Goal: Task Accomplishment & Management: Manage account settings

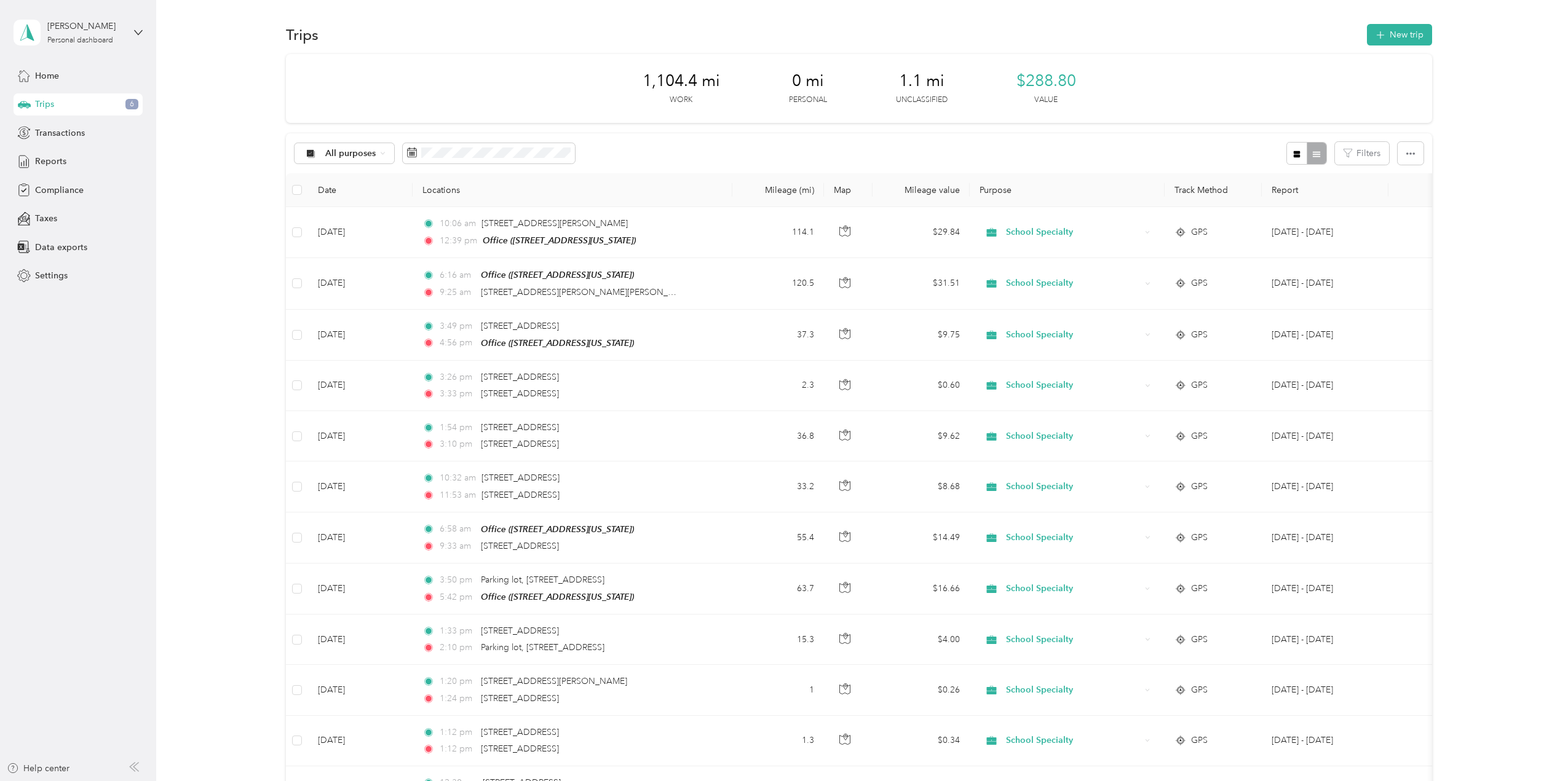
click at [1247, 88] on div "1,104.4 mi Work 0 mi Personal 1.1 mi Unclassified $288.80 Value" at bounding box center [859, 88] width 1146 height 69
click at [59, 75] on span "Home" at bounding box center [47, 76] width 24 height 13
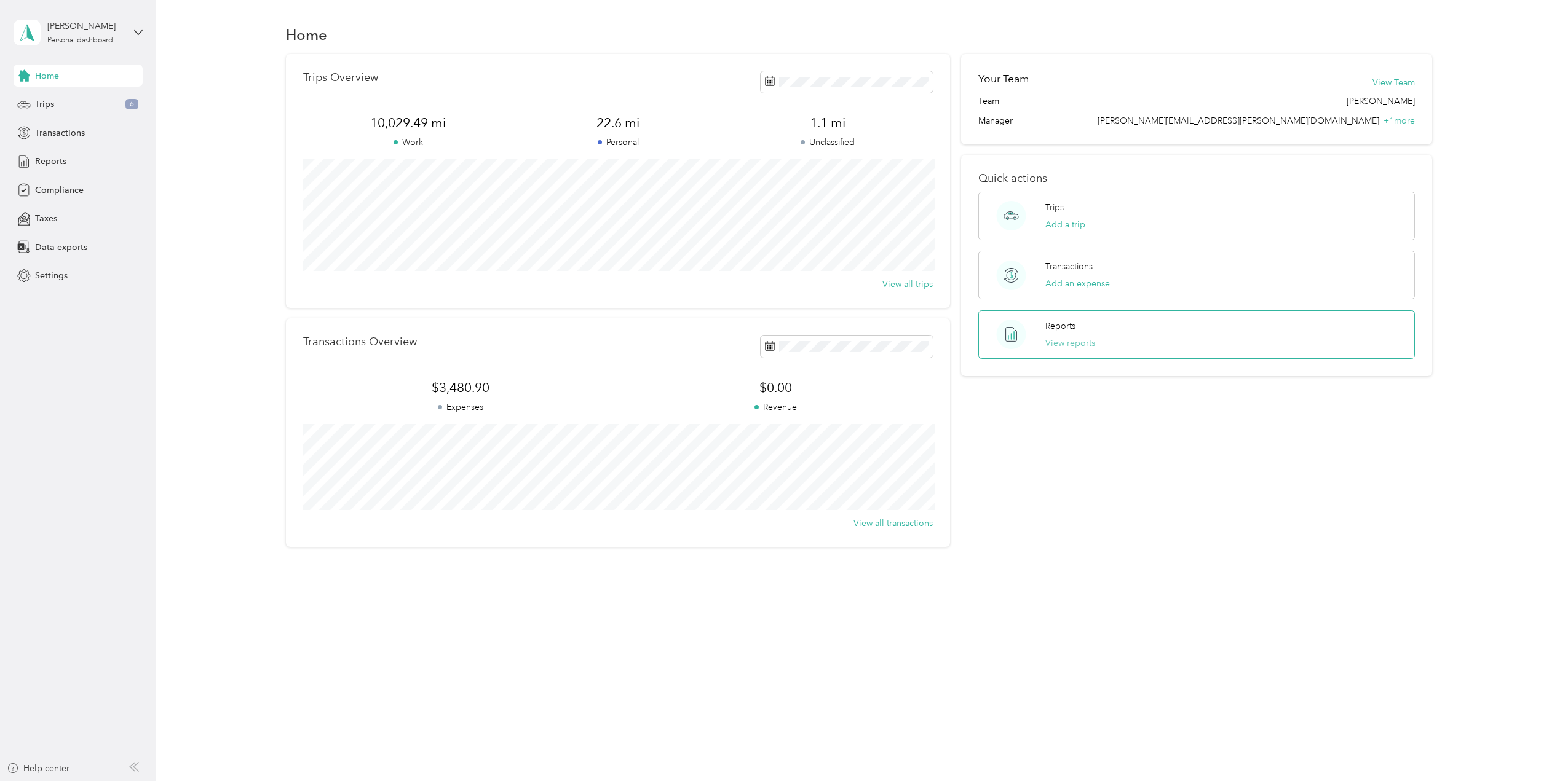
click at [1070, 340] on button "View reports" at bounding box center [1070, 343] width 50 height 13
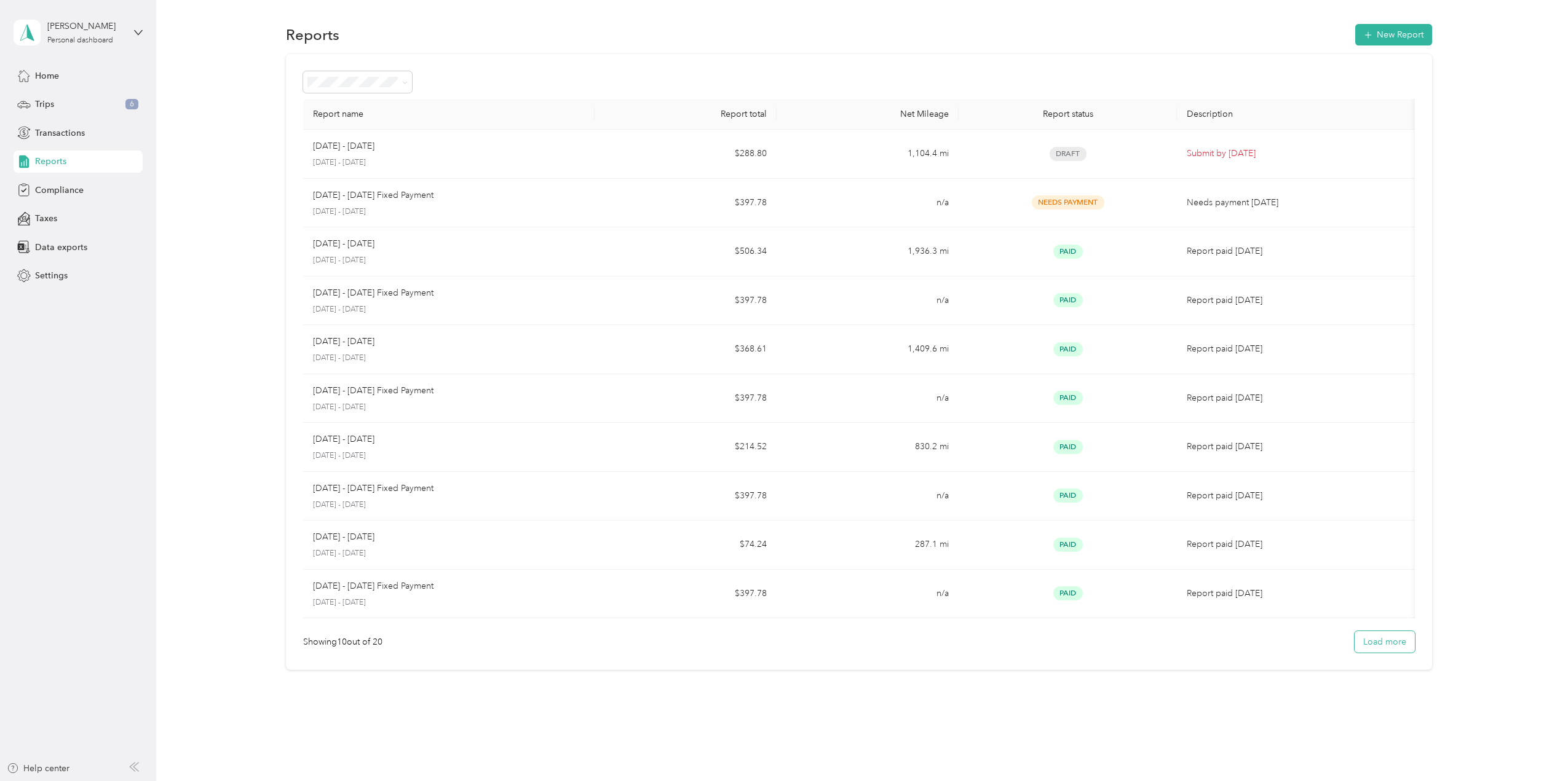
click at [1380, 643] on button "Load more" at bounding box center [1385, 642] width 60 height 21
click at [48, 102] on span "Trips" at bounding box center [44, 104] width 19 height 13
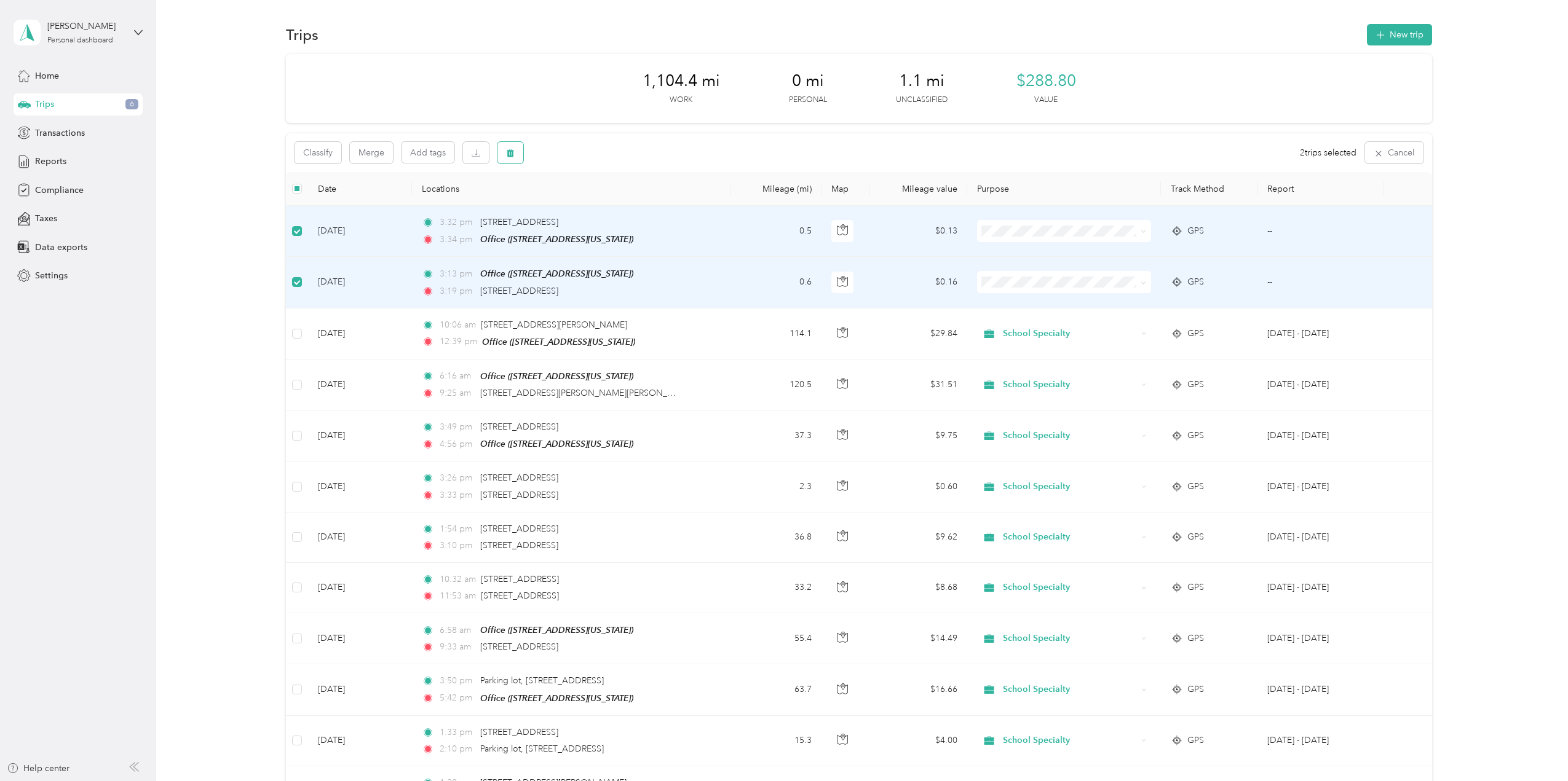
click at [510, 153] on icon "button" at bounding box center [510, 153] width 7 height 8
click at [601, 207] on button "Yes" at bounding box center [601, 204] width 24 height 19
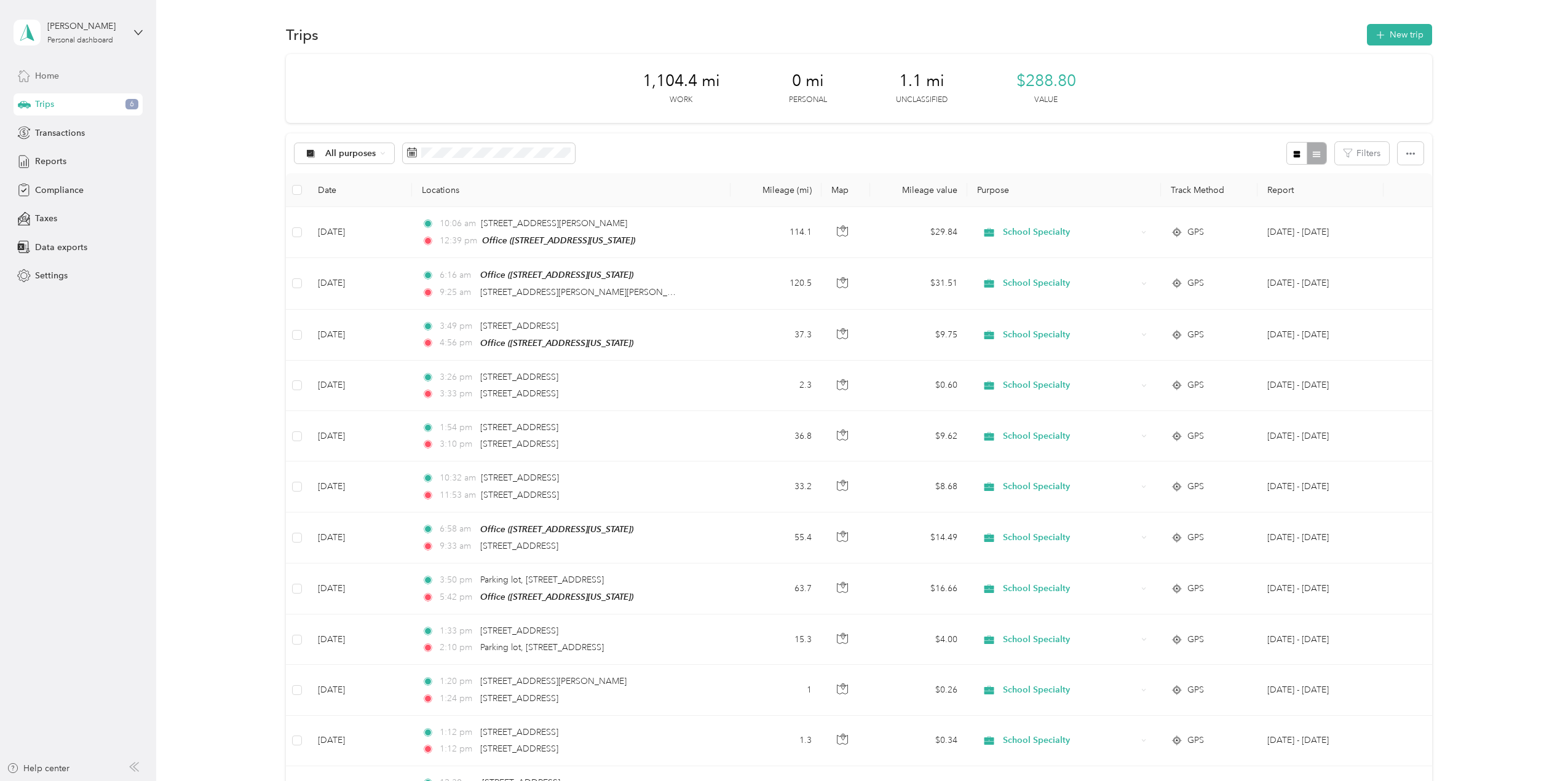
click at [49, 74] on span "Home" at bounding box center [47, 76] width 24 height 13
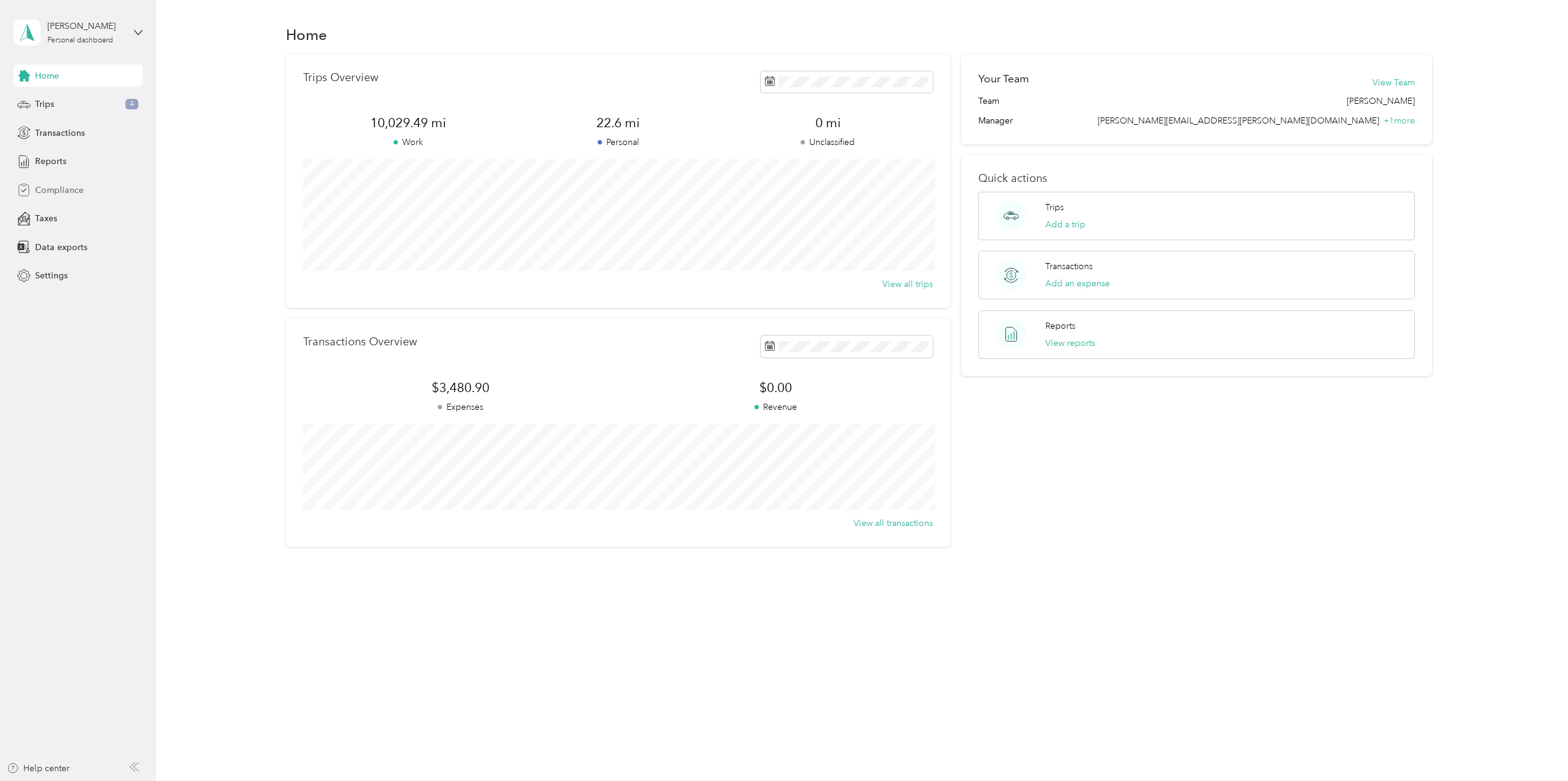
click at [76, 187] on span "Compliance" at bounding box center [59, 190] width 49 height 13
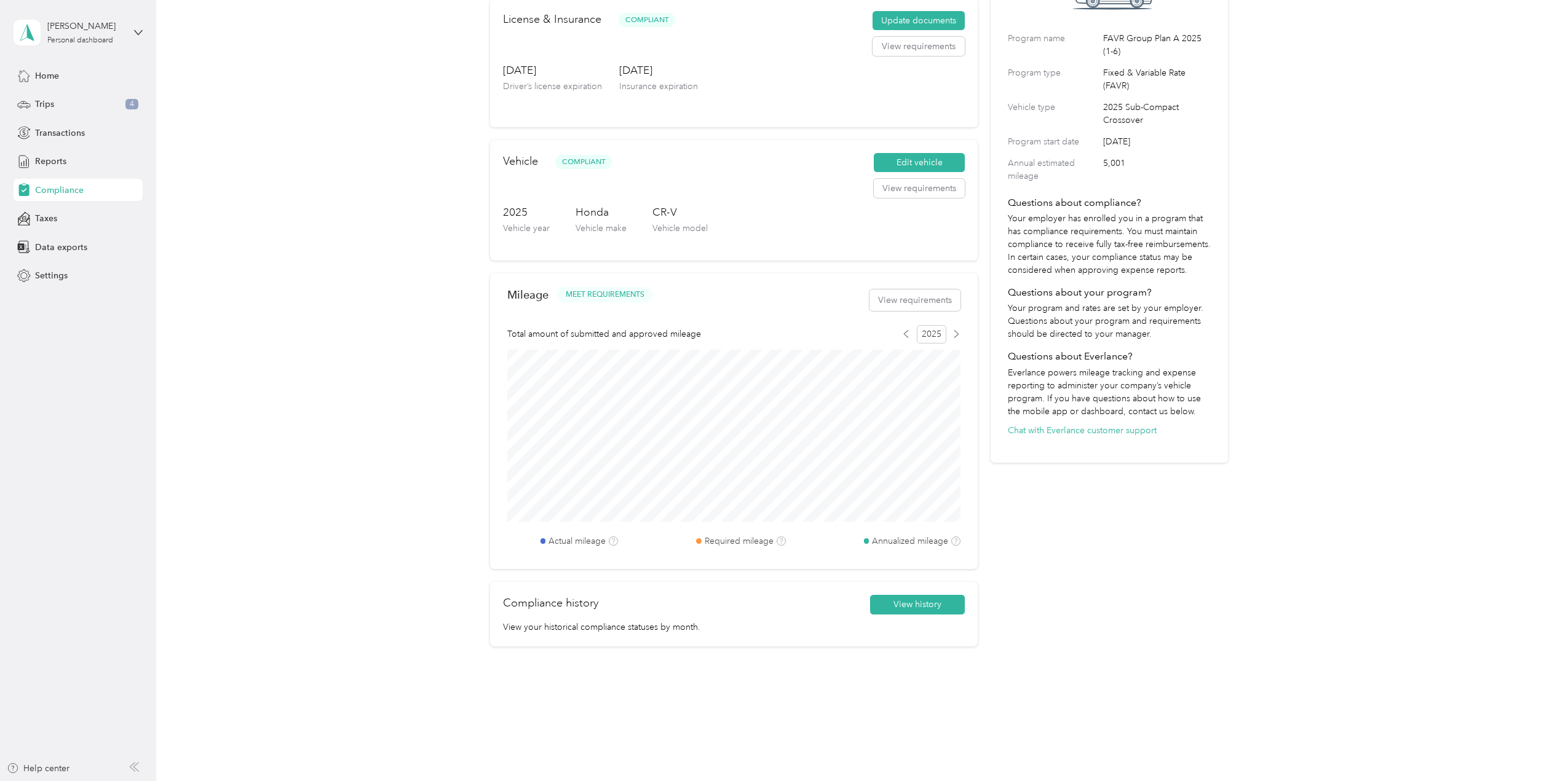
scroll to position [139, 0]
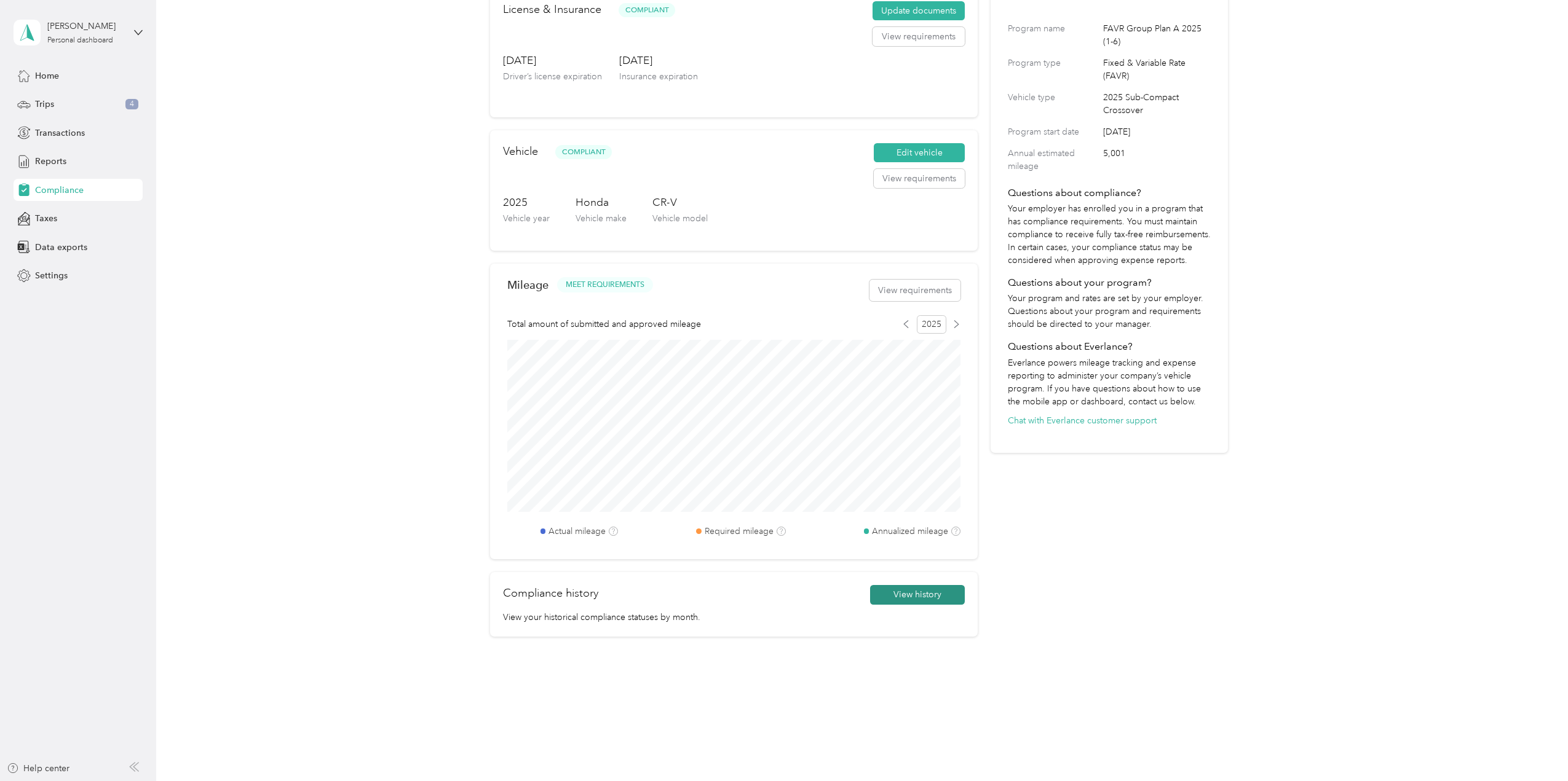
click at [929, 595] on button "View history" at bounding box center [918, 595] width 95 height 19
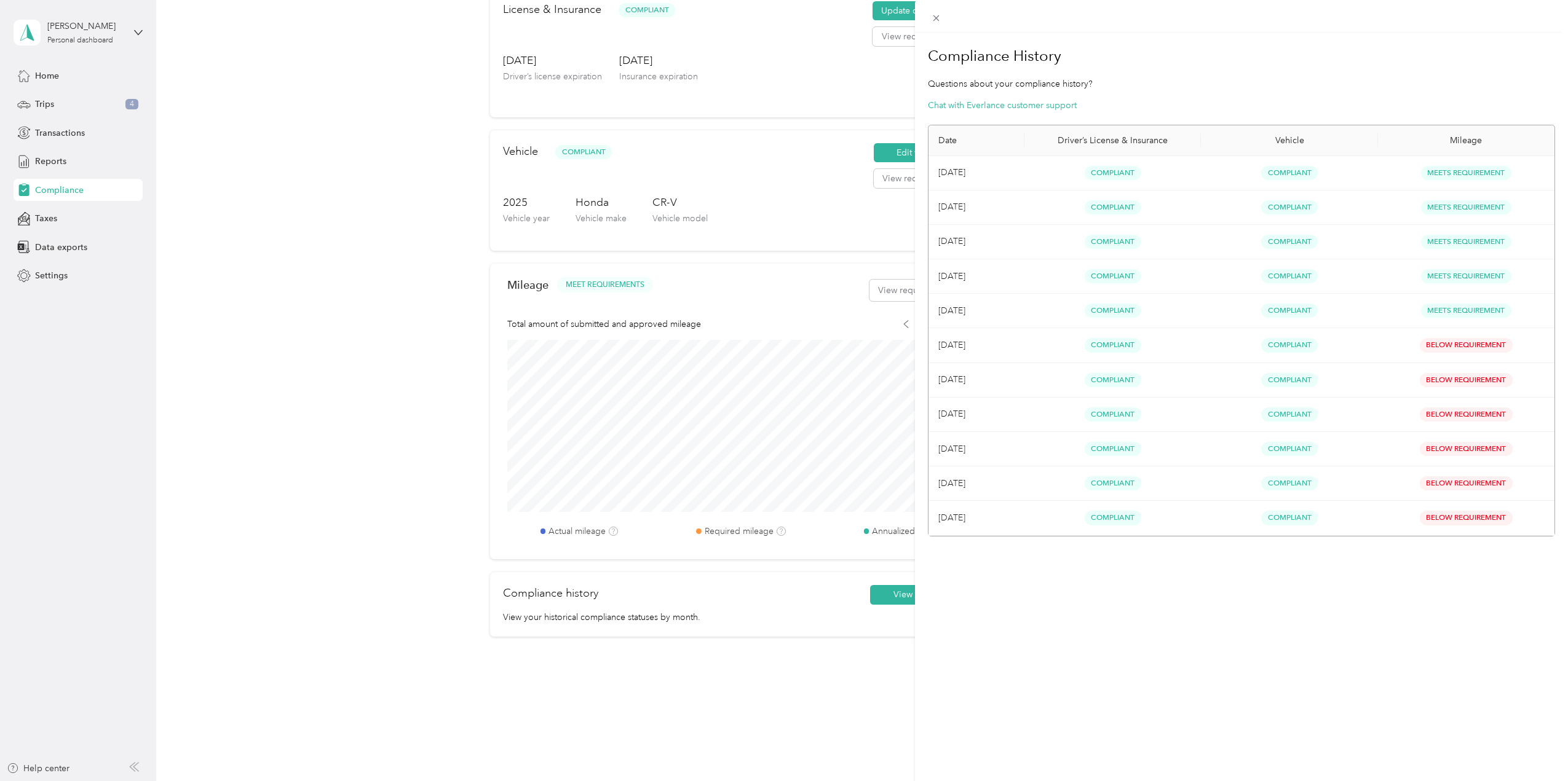
click at [406, 244] on div "Compliance History Questions about your compliance history? Chat with Everlance…" at bounding box center [784, 390] width 1568 height 781
